Goal: Entertainment & Leisure: Consume media (video, audio)

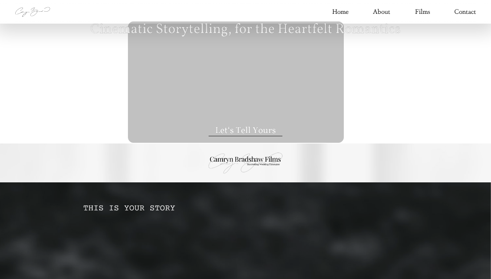
type input "****"
type input "***"
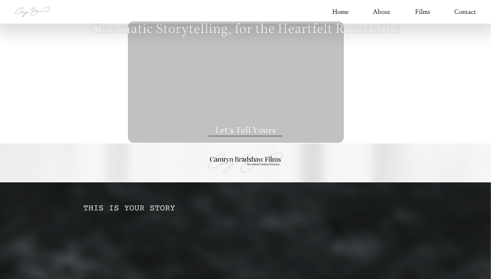
type input "****"
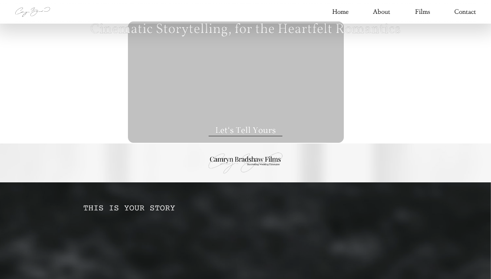
type input "****"
